Goal: Task Accomplishment & Management: Use online tool/utility

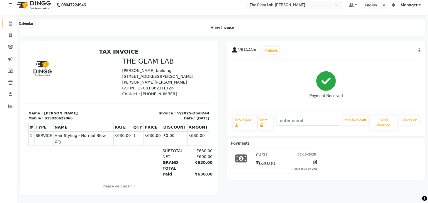
click at [9, 24] on icon at bounding box center [11, 23] width 4 height 4
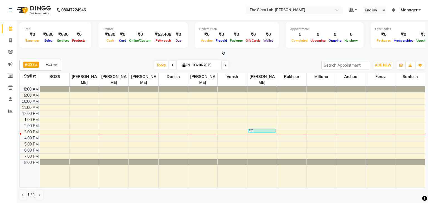
click at [171, 66] on span at bounding box center [172, 65] width 7 height 9
type input "02-10-2025"
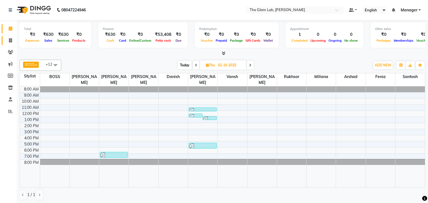
click at [10, 41] on icon at bounding box center [10, 40] width 3 height 4
select select "8277"
select select "service"
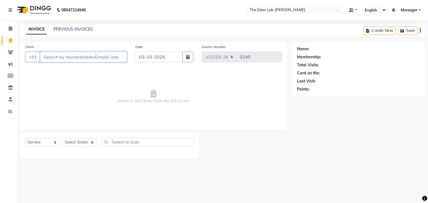
click at [58, 58] on input "Client" at bounding box center [83, 57] width 87 height 11
click at [12, 31] on icon at bounding box center [11, 28] width 4 height 4
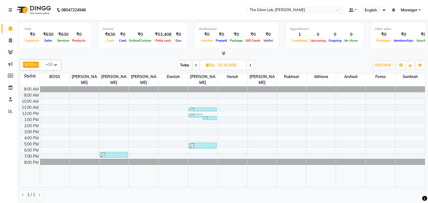
click at [176, 56] on div "Total ₹0 Expenses ₹630 Sales ₹630 Services ₹0 Products Finance ₹630 Cash ₹0 Car…" at bounding box center [222, 112] width 411 height 184
